Goal: Navigation & Orientation: Find specific page/section

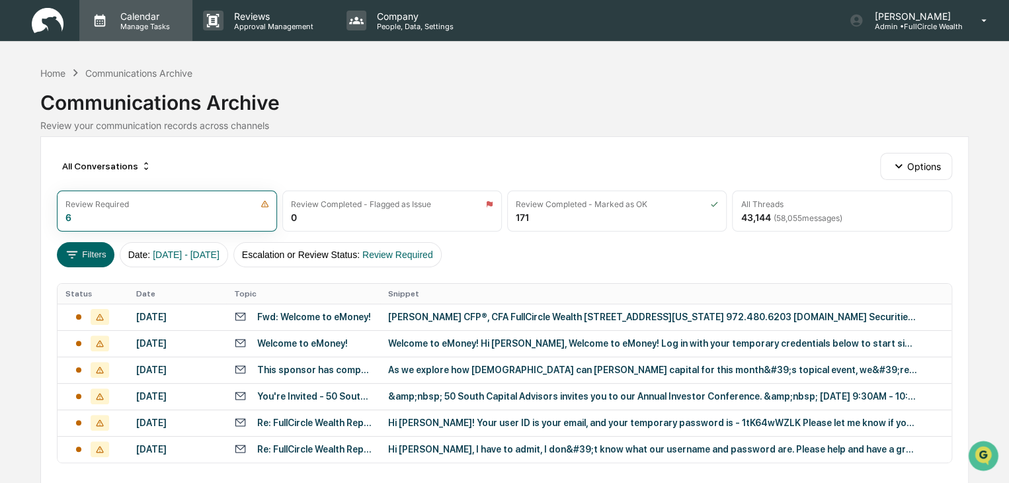
click at [137, 21] on p "Calendar" at bounding box center [143, 16] width 67 height 11
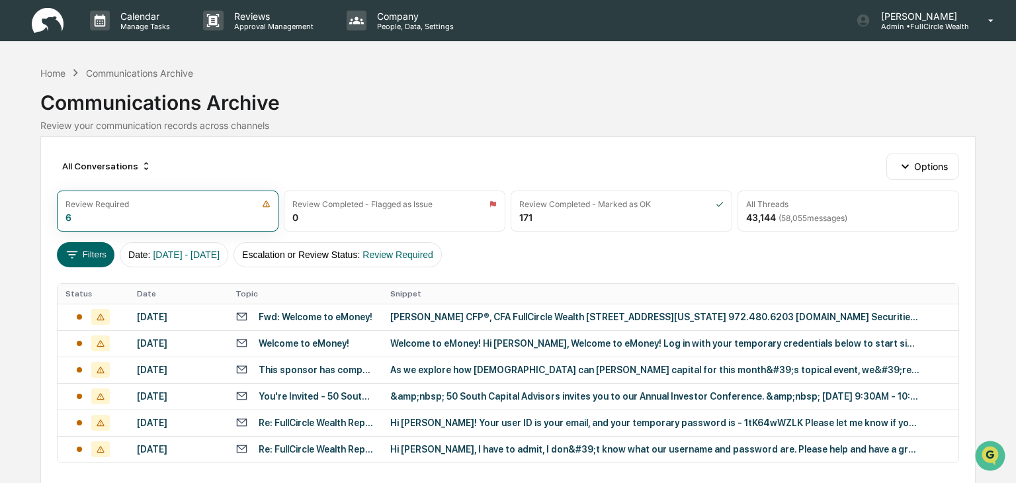
click at [52, 19] on img at bounding box center [48, 21] width 32 height 26
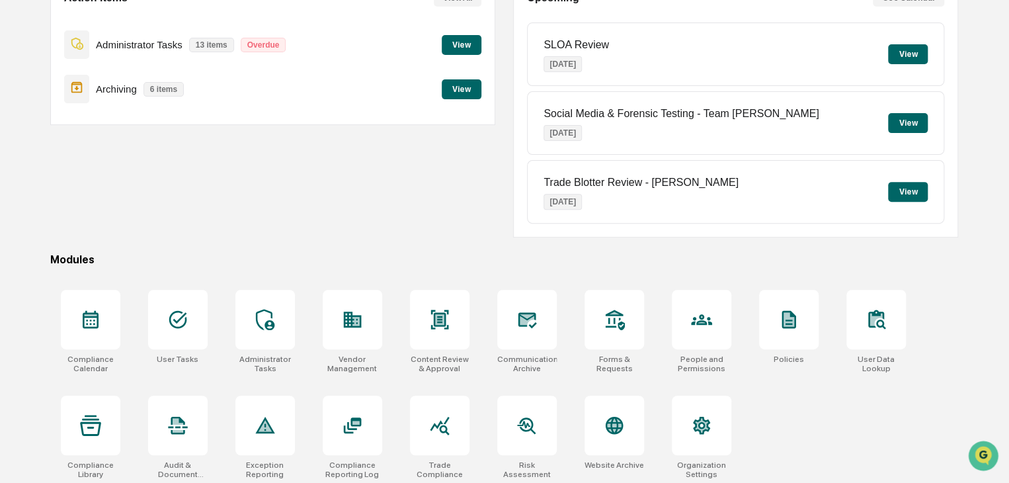
scroll to position [157, 0]
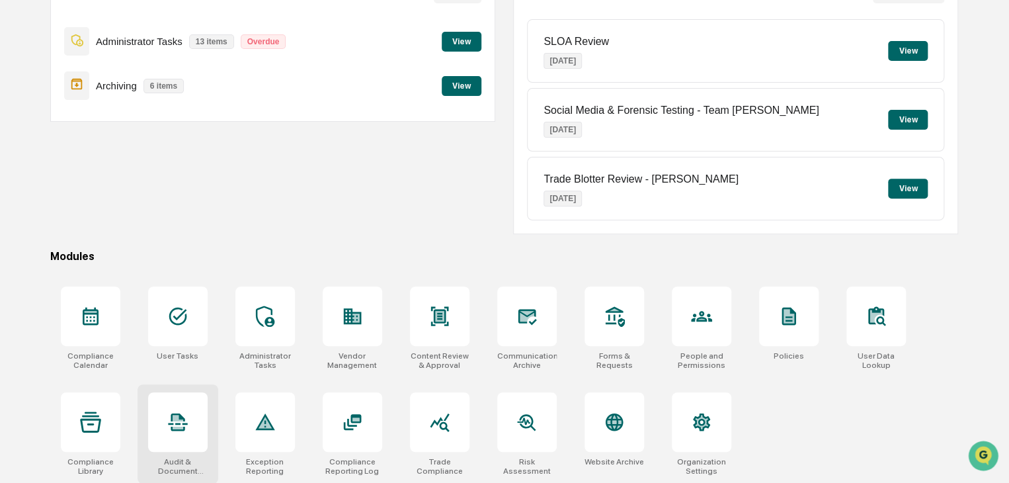
click at [180, 424] on icon at bounding box center [177, 421] width 21 height 21
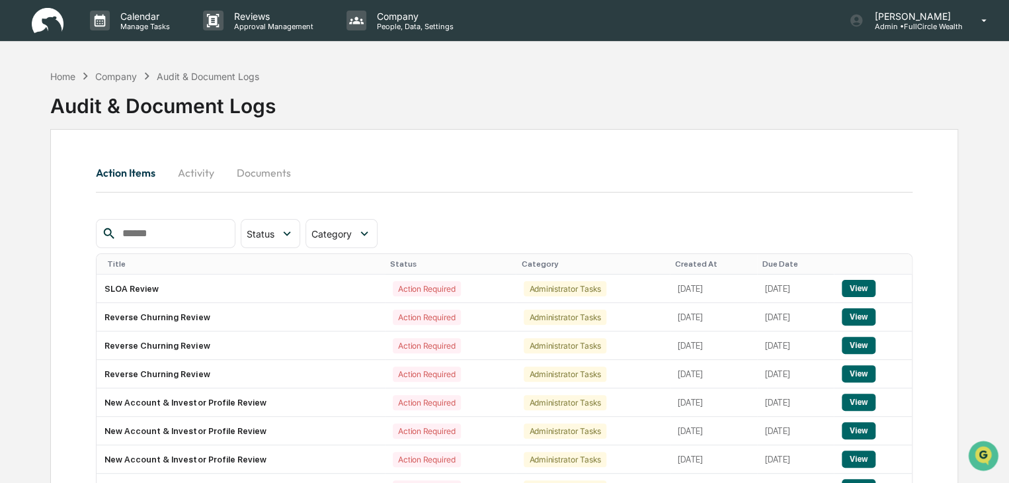
click at [281, 167] on button "Documents" at bounding box center [263, 173] width 75 height 32
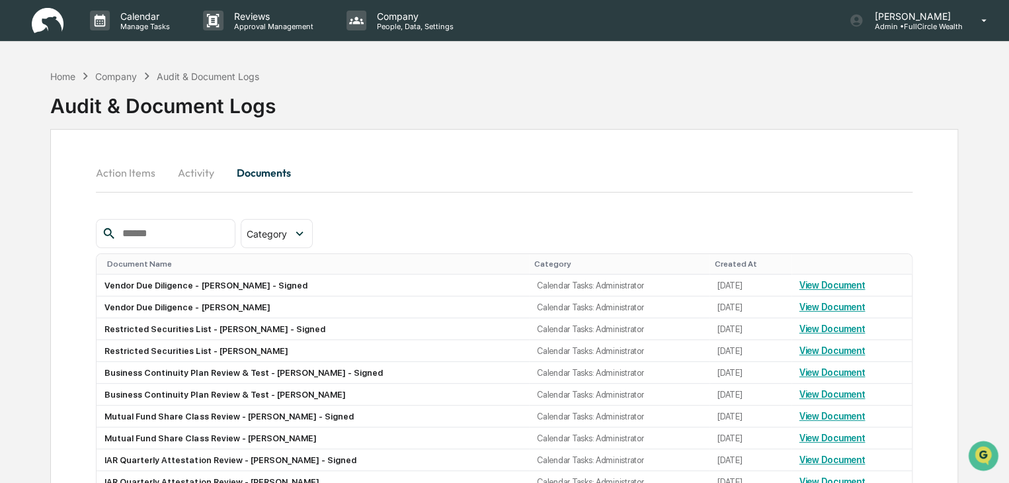
click at [206, 170] on button "Activity" at bounding box center [196, 173] width 60 height 32
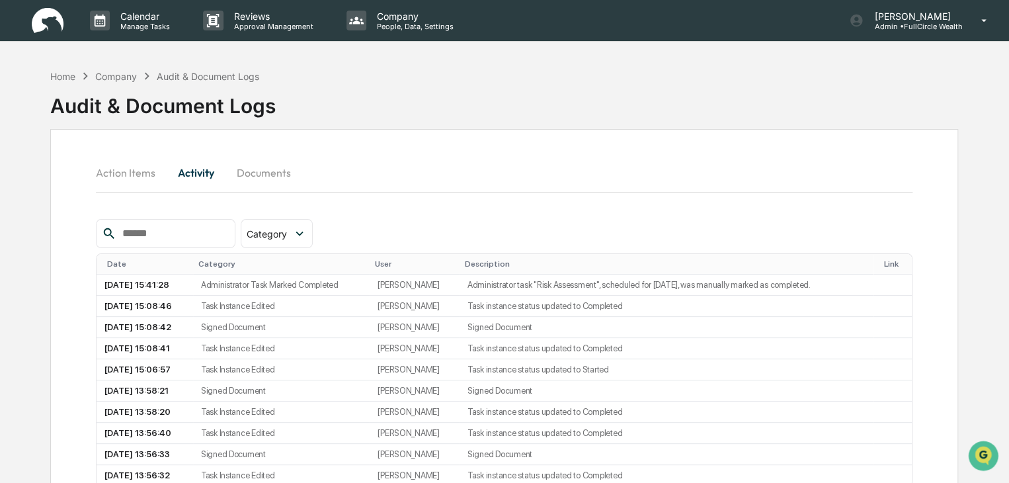
click at [50, 24] on img at bounding box center [48, 21] width 32 height 26
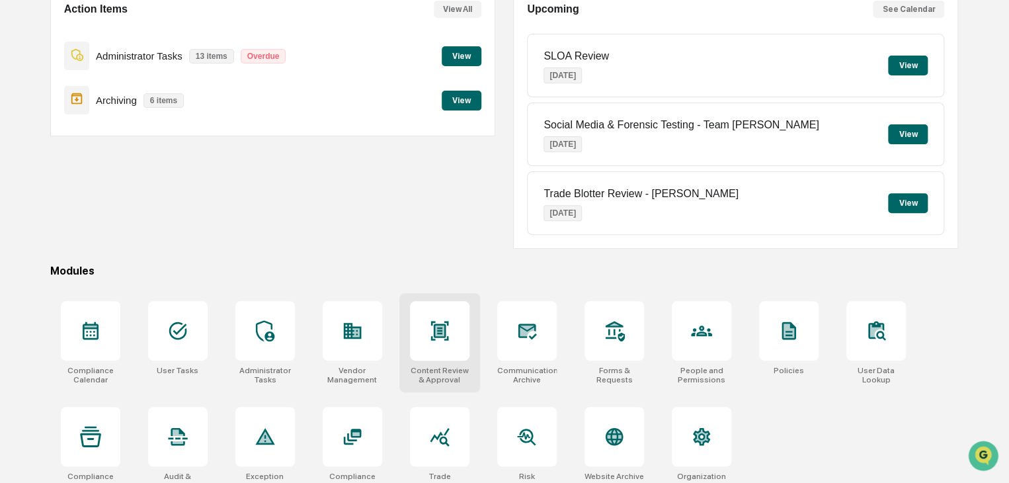
scroll to position [157, 0]
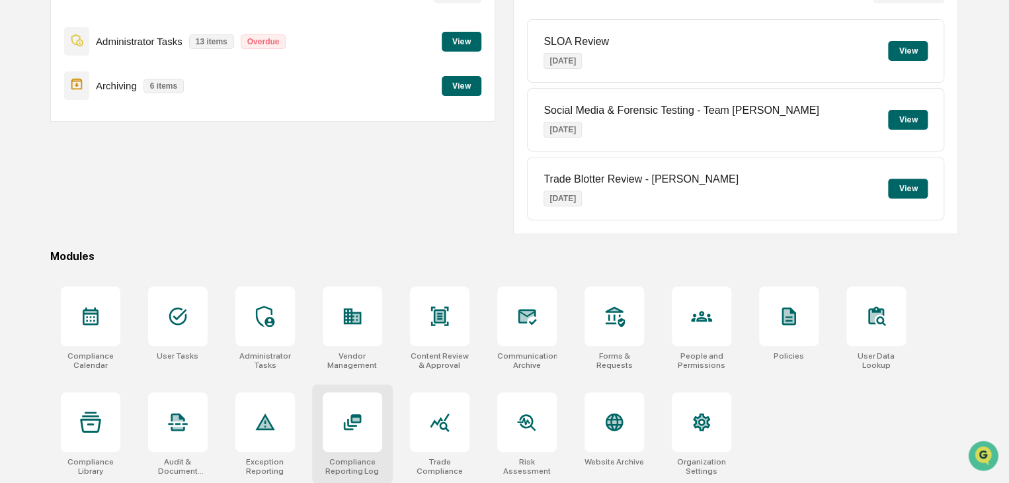
click at [352, 436] on div at bounding box center [353, 422] width 60 height 60
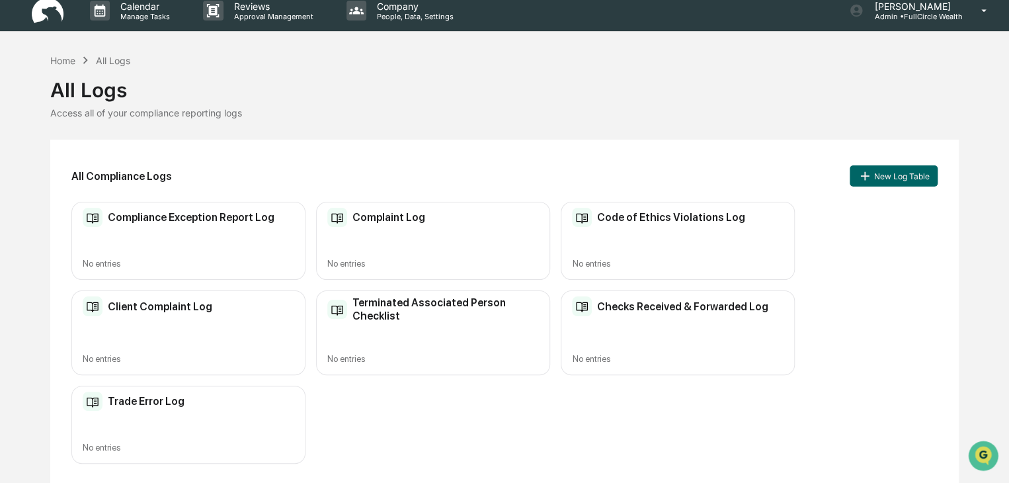
scroll to position [12, 0]
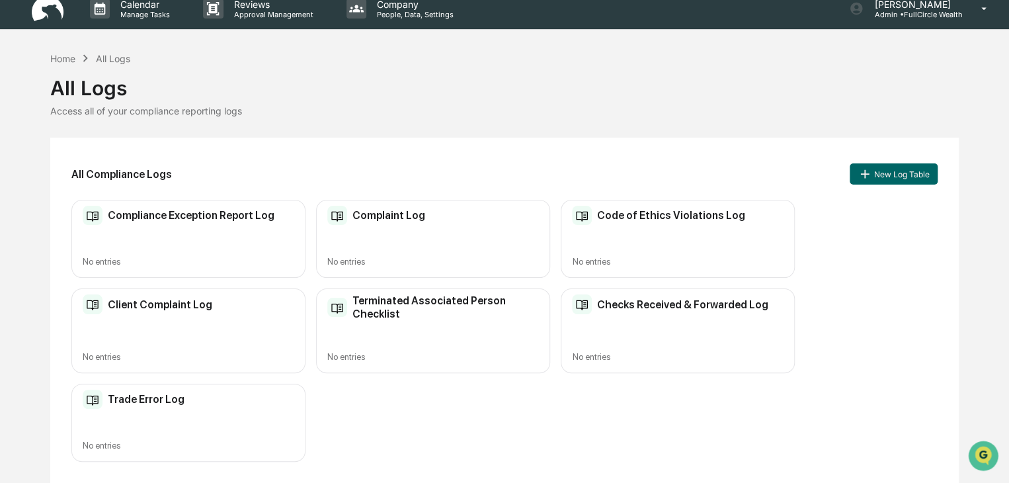
click at [58, 7] on img at bounding box center [48, 9] width 32 height 26
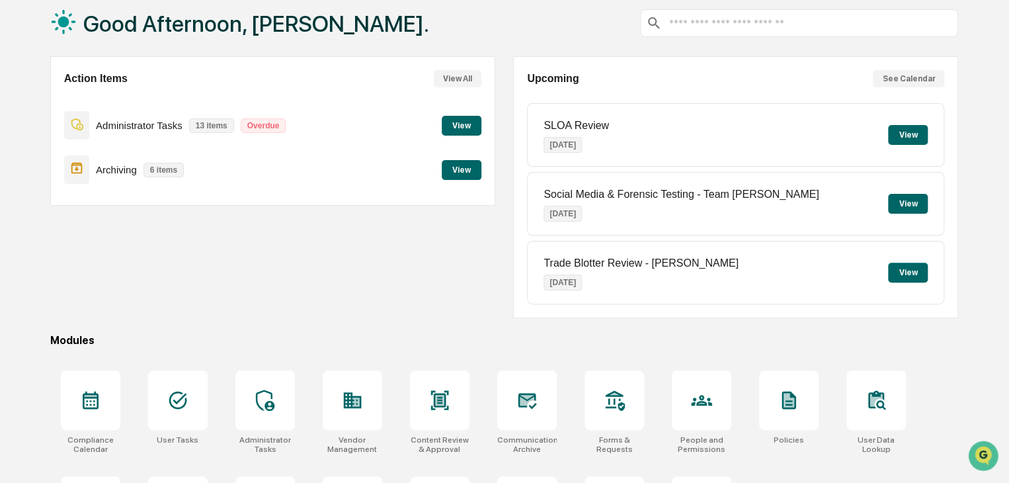
scroll to position [157, 0]
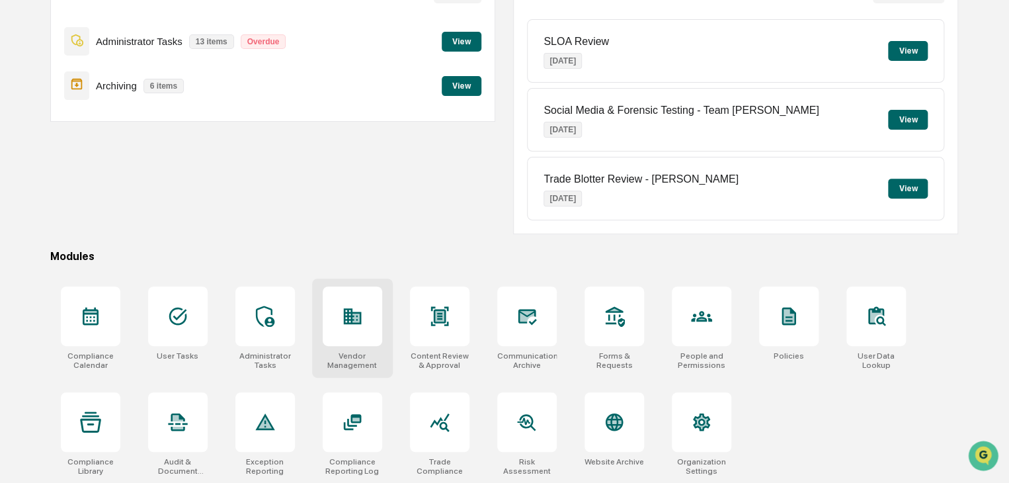
click at [345, 308] on icon at bounding box center [352, 316] width 18 height 16
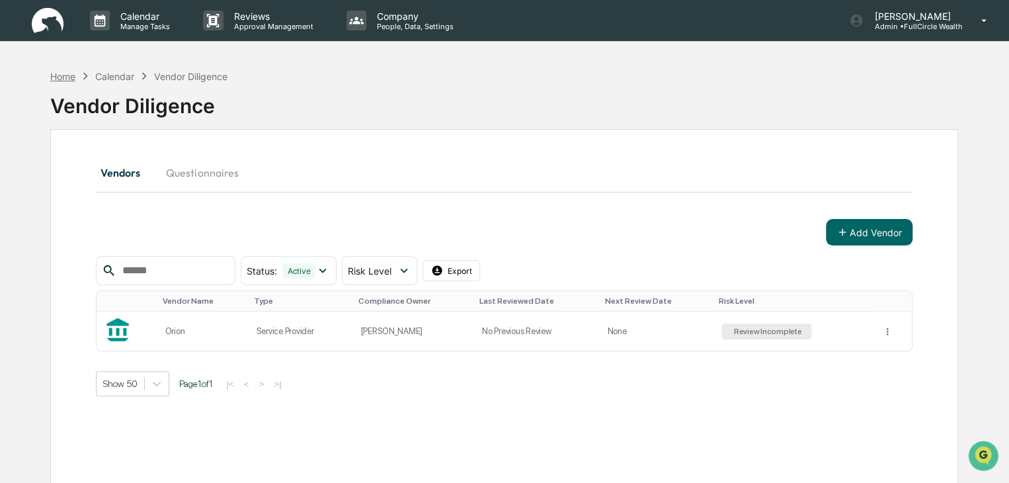
click at [60, 72] on div "Home" at bounding box center [62, 76] width 25 height 11
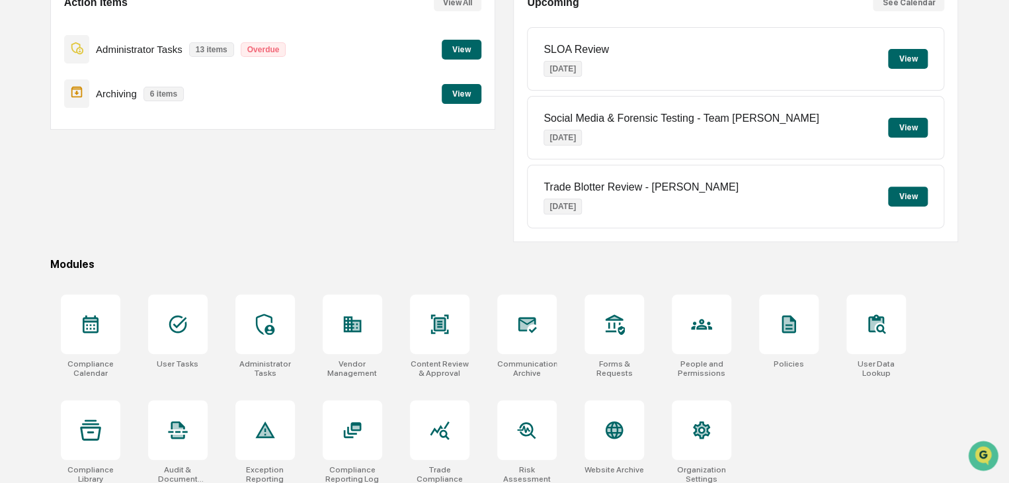
scroll to position [157, 0]
